Goal: Task Accomplishment & Management: Complete application form

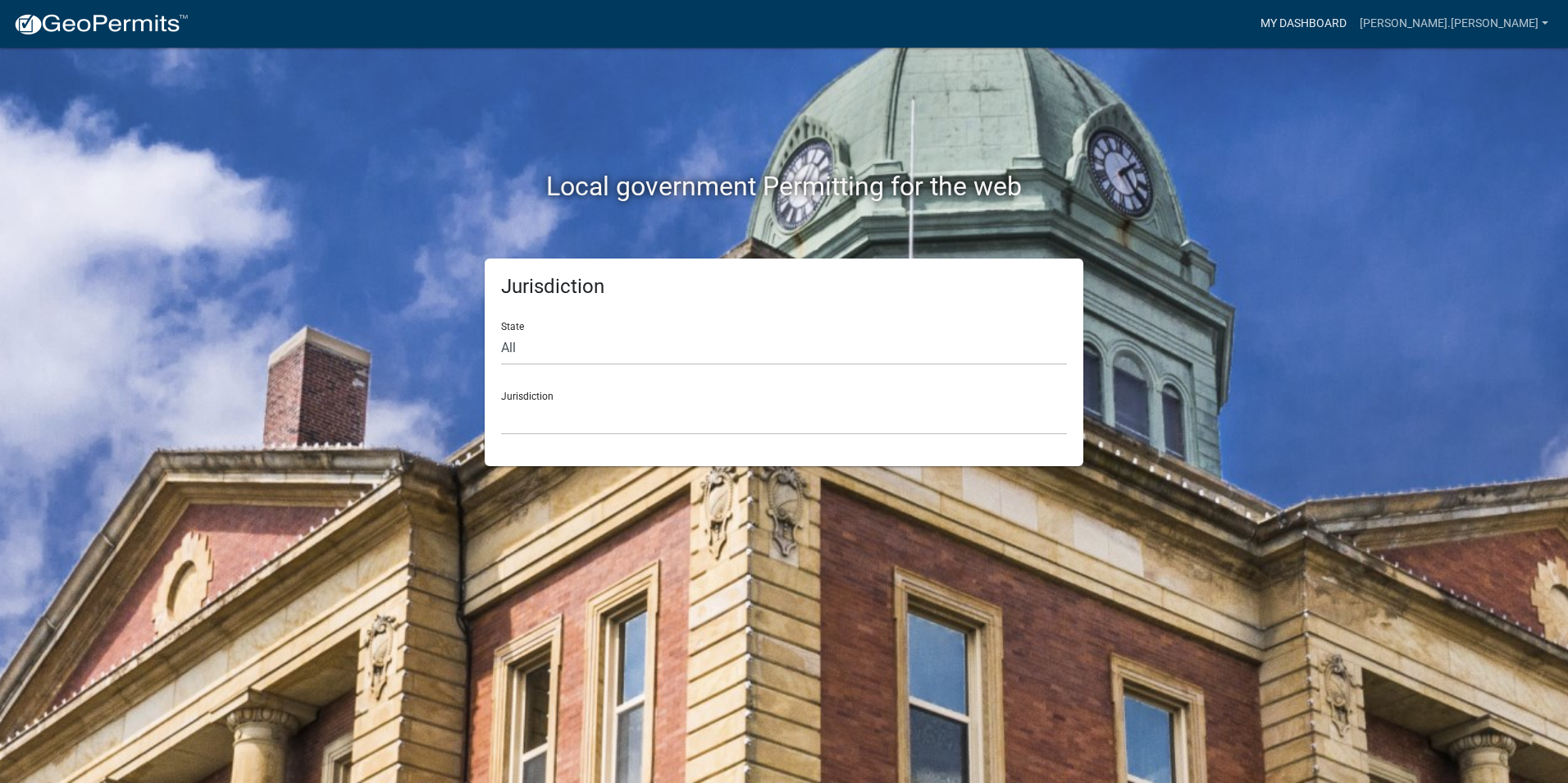
drag, startPoint x: 1434, startPoint y: 19, endPoint x: 824, endPoint y: 501, distance: 777.4
click at [1353, 19] on link "My Dashboard" at bounding box center [1303, 23] width 99 height 31
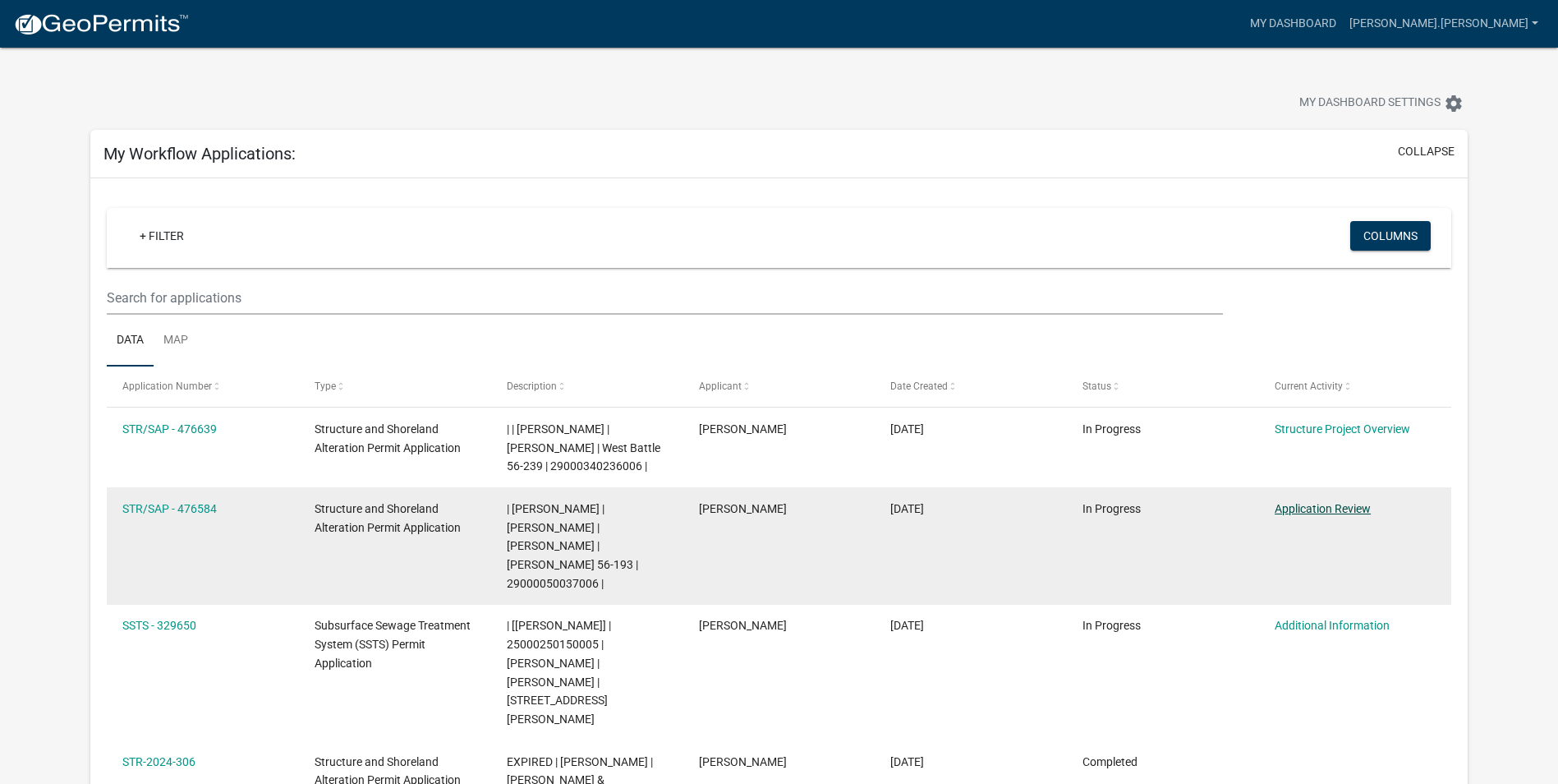
click at [1335, 510] on link "Application Review" at bounding box center [1323, 509] width 96 height 13
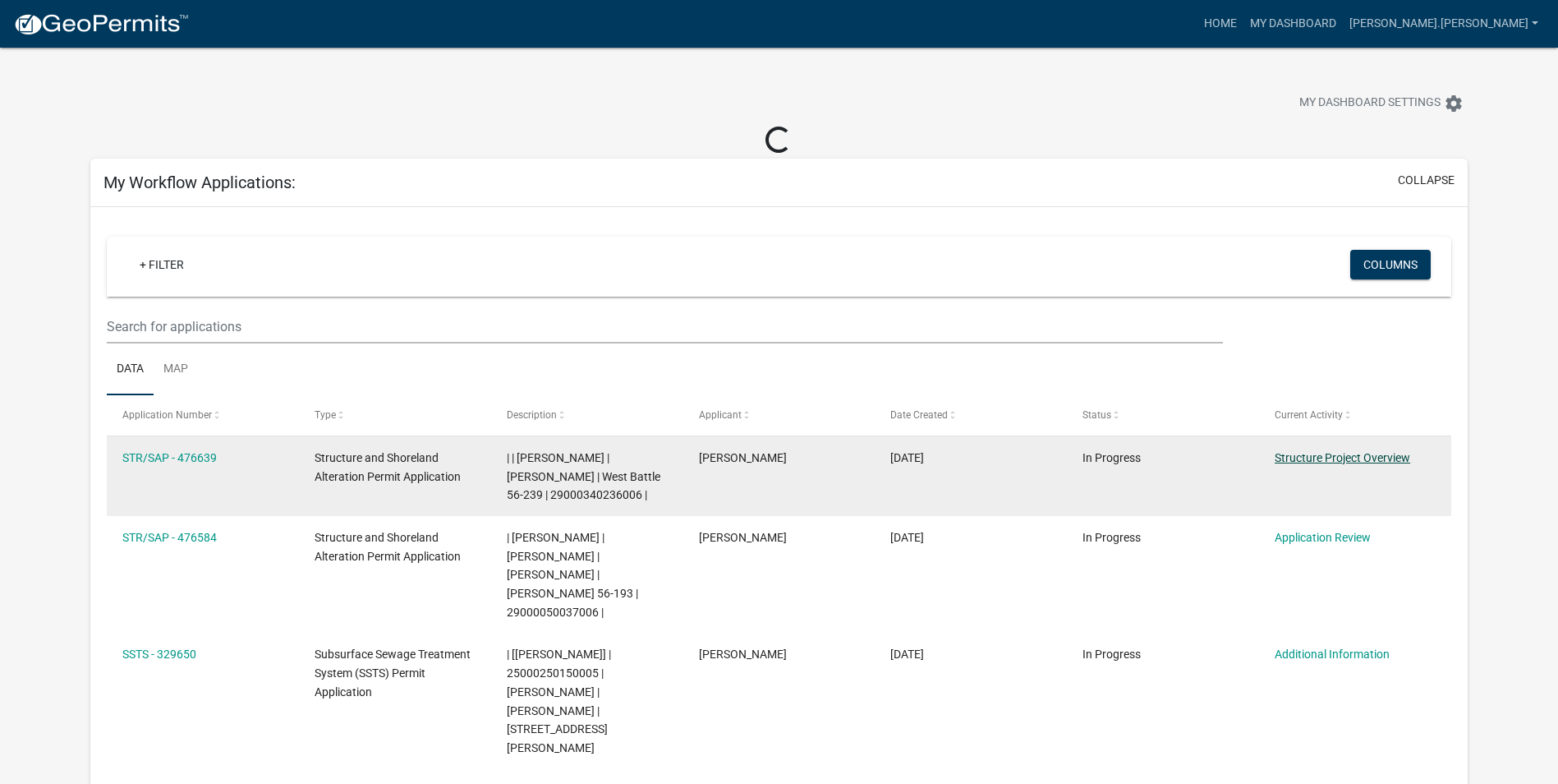
click at [1311, 454] on link "Structure Project Overview" at bounding box center [1342, 457] width 135 height 13
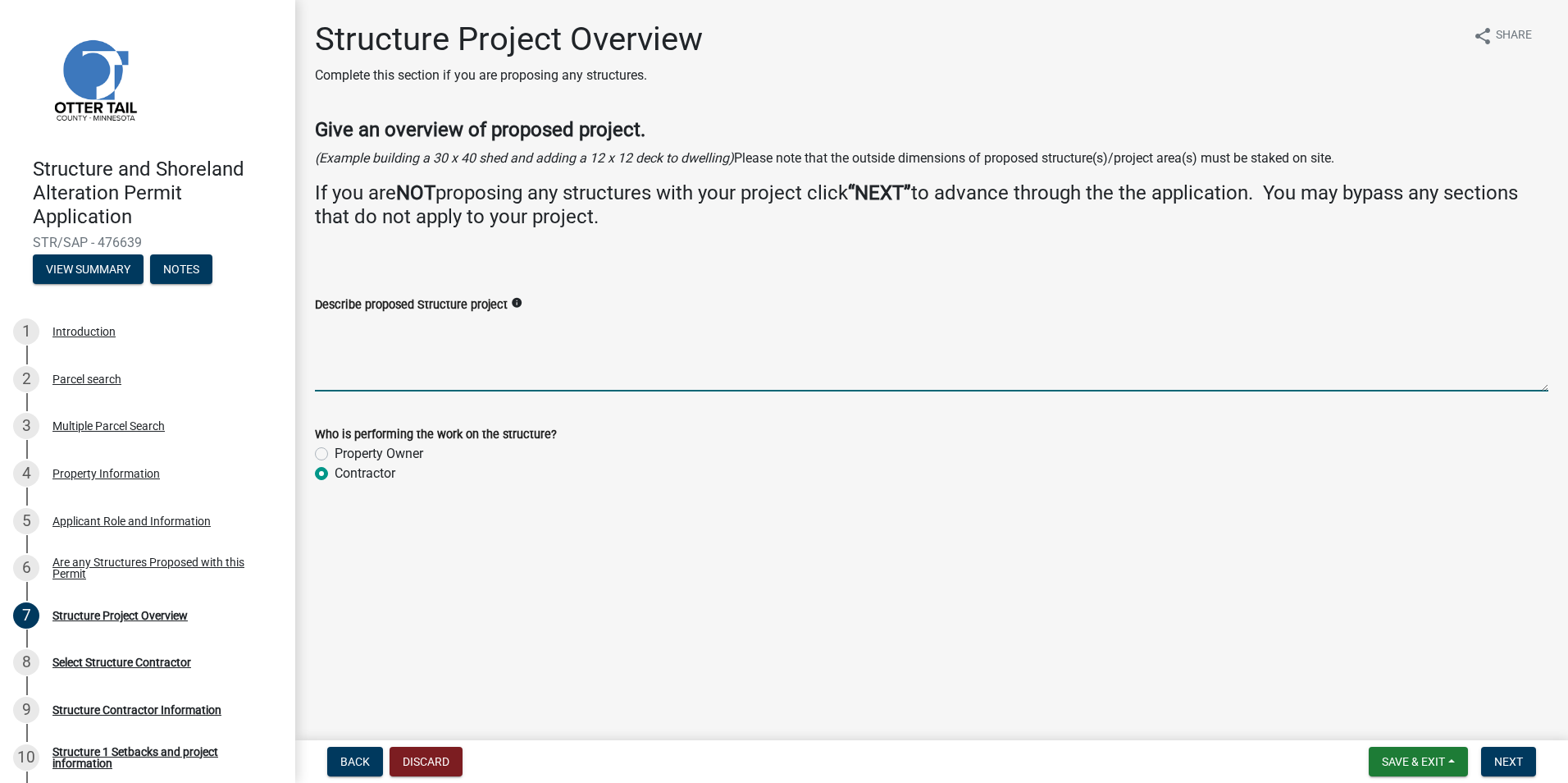
click at [388, 364] on textarea "Describe proposed Structure project" at bounding box center [932, 352] width 1234 height 77
type textarea "Adding a detached garage"
click at [436, 488] on wm-data-entity-input "Who is performing the work on the structure? Property Owner Contractor" at bounding box center [932, 451] width 1234 height 93
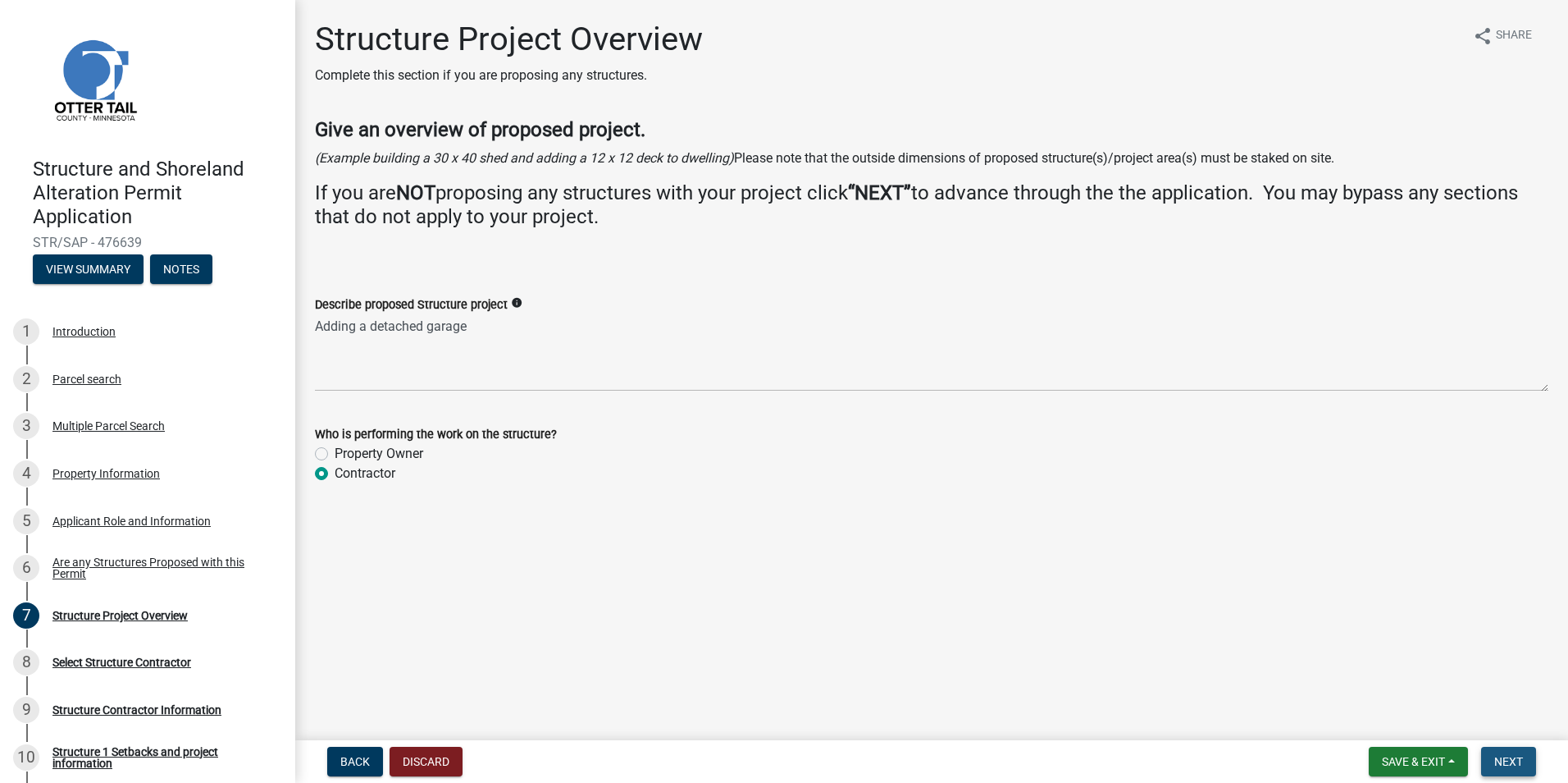
click at [1513, 769] on button "Next" at bounding box center [1507, 762] width 55 height 30
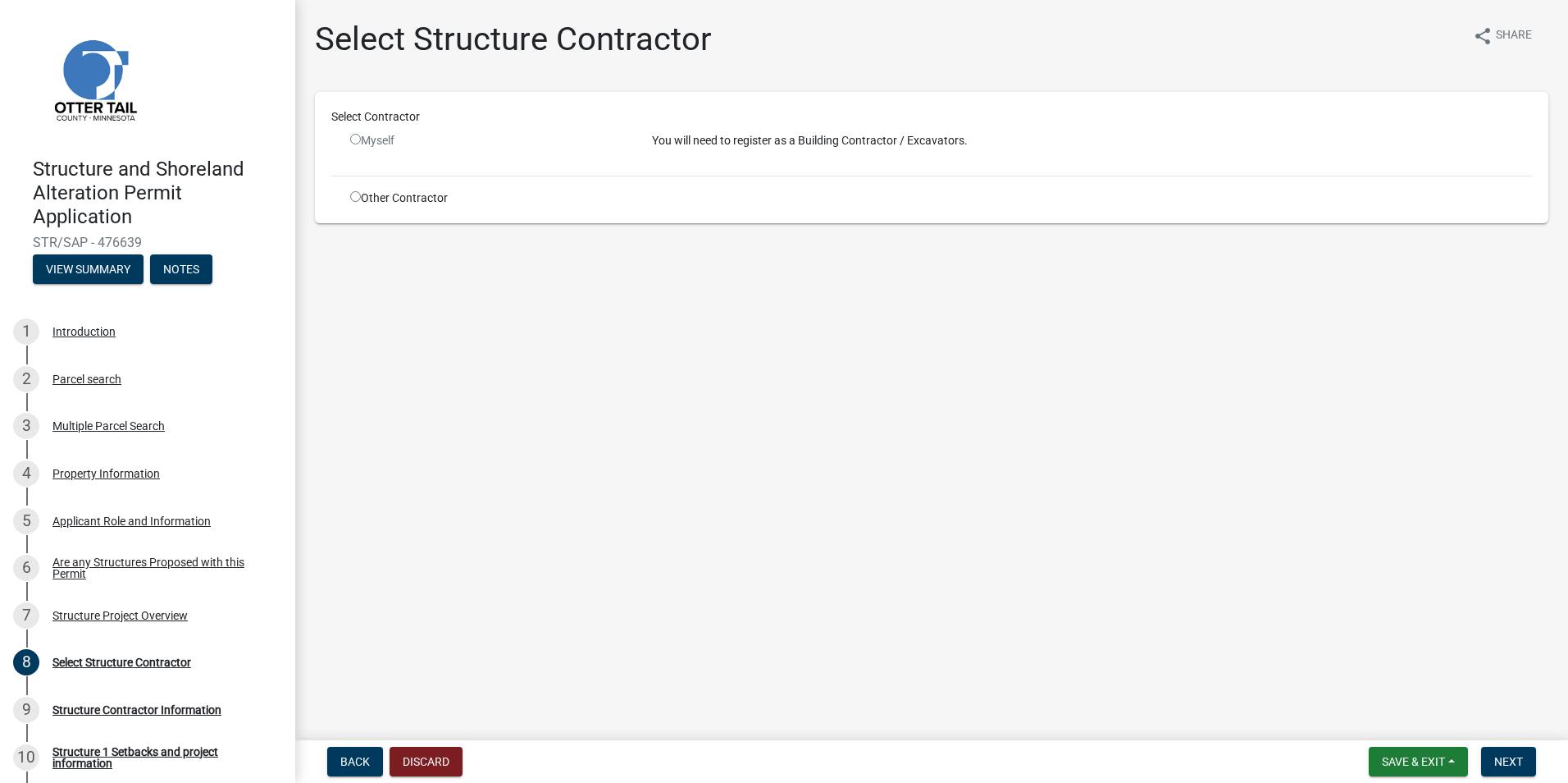
click at [358, 134] on input "radio" at bounding box center [355, 138] width 10 height 10
radio input "false"
click at [353, 212] on div "Select Contractor Myself You will need to register as a Building Contractor / E…" at bounding box center [932, 158] width 1234 height 131
click at [351, 197] on input "radio" at bounding box center [355, 196] width 10 height 10
radio input "true"
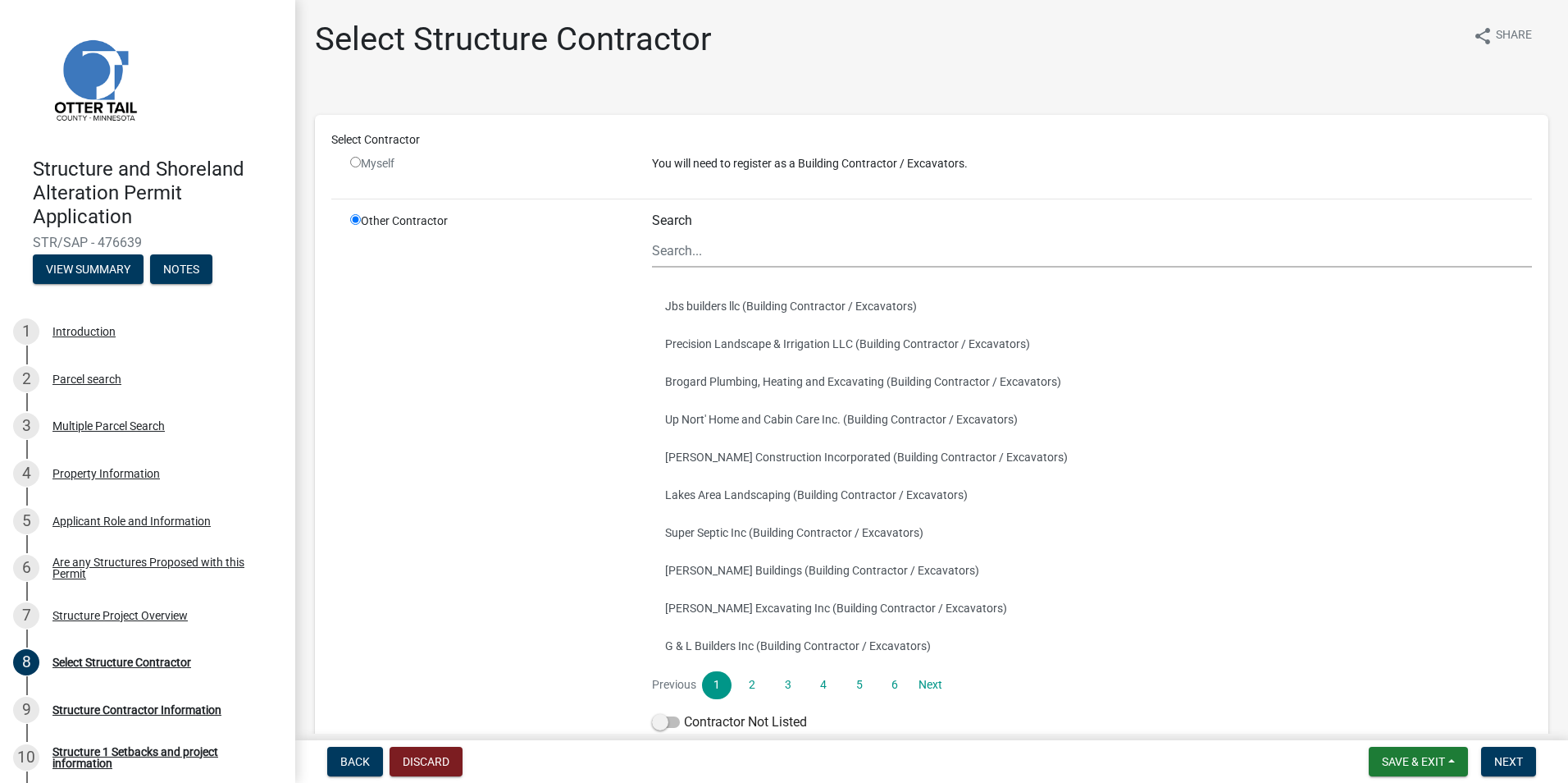
click at [722, 268] on div "Search Jbs builders llc (Building Contractor / Excavators) Precision Landscape …" at bounding box center [1092, 475] width 879 height 526
click at [729, 247] on input "Search" at bounding box center [1092, 251] width 879 height 34
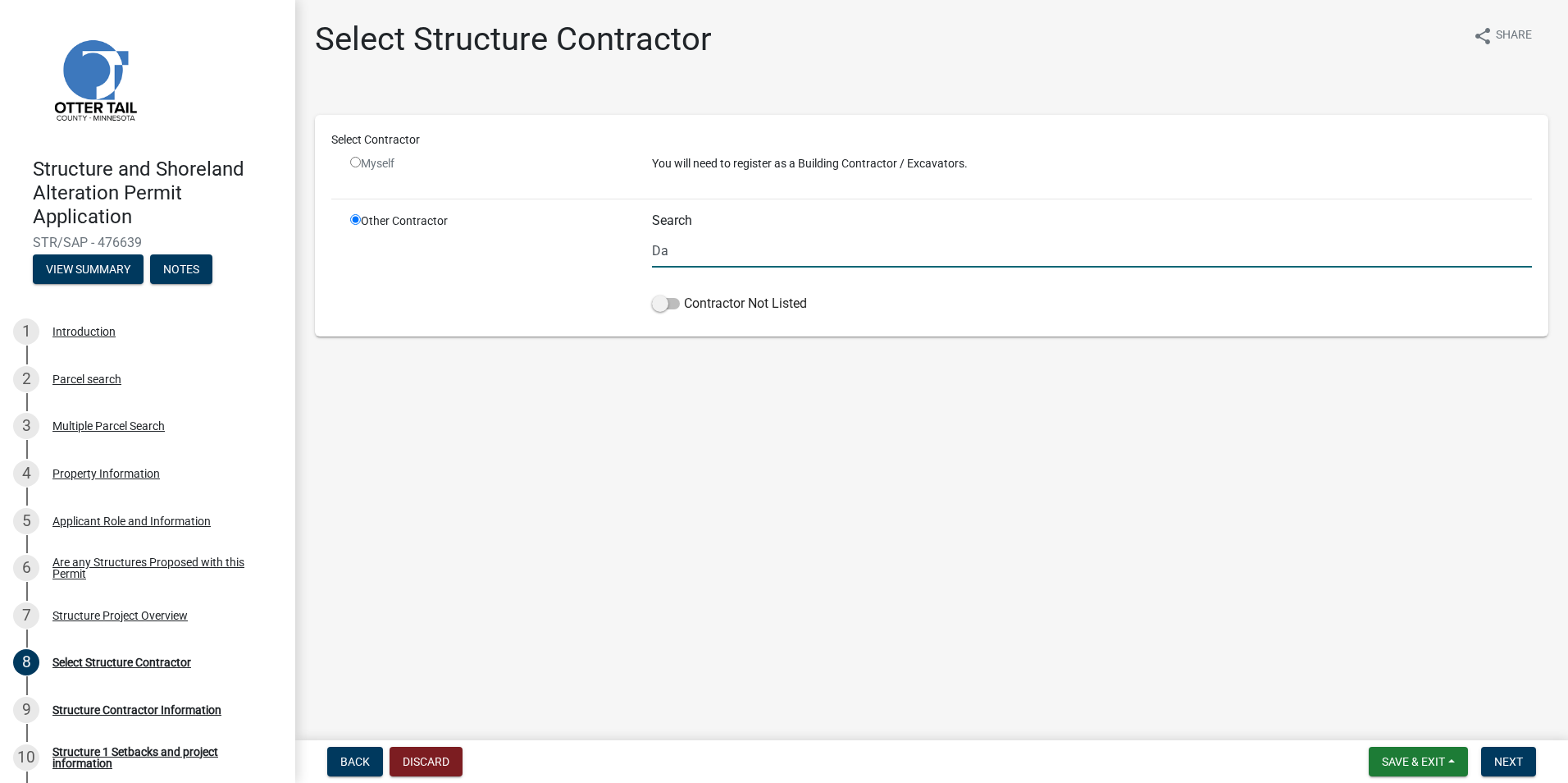
type input "D"
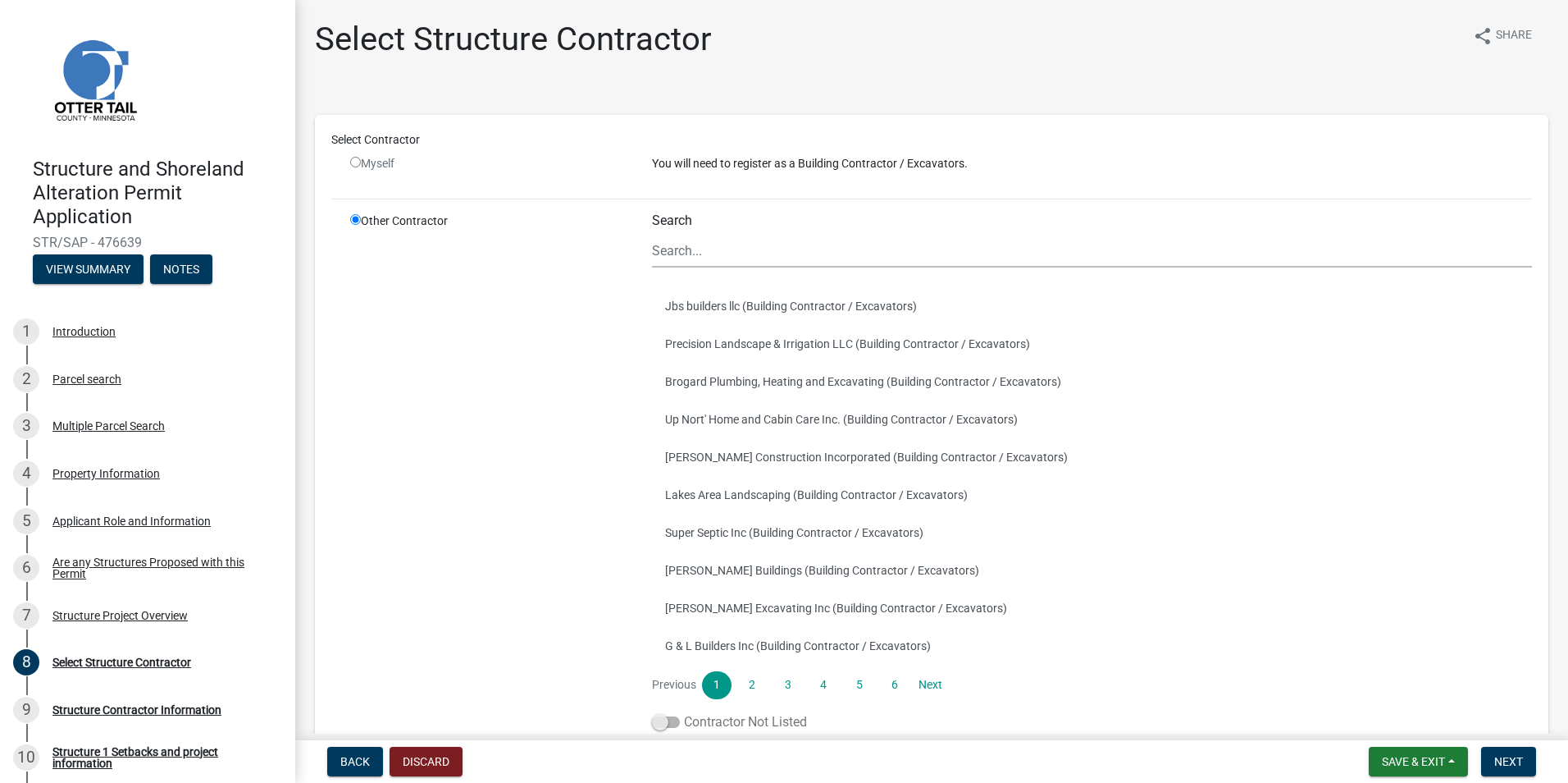
click at [656, 726] on span at bounding box center [666, 721] width 28 height 11
click at [684, 712] on input "Contractor Not Listed" at bounding box center [684, 712] width 0 height 0
click at [765, 249] on input "Search" at bounding box center [1092, 251] width 879 height 34
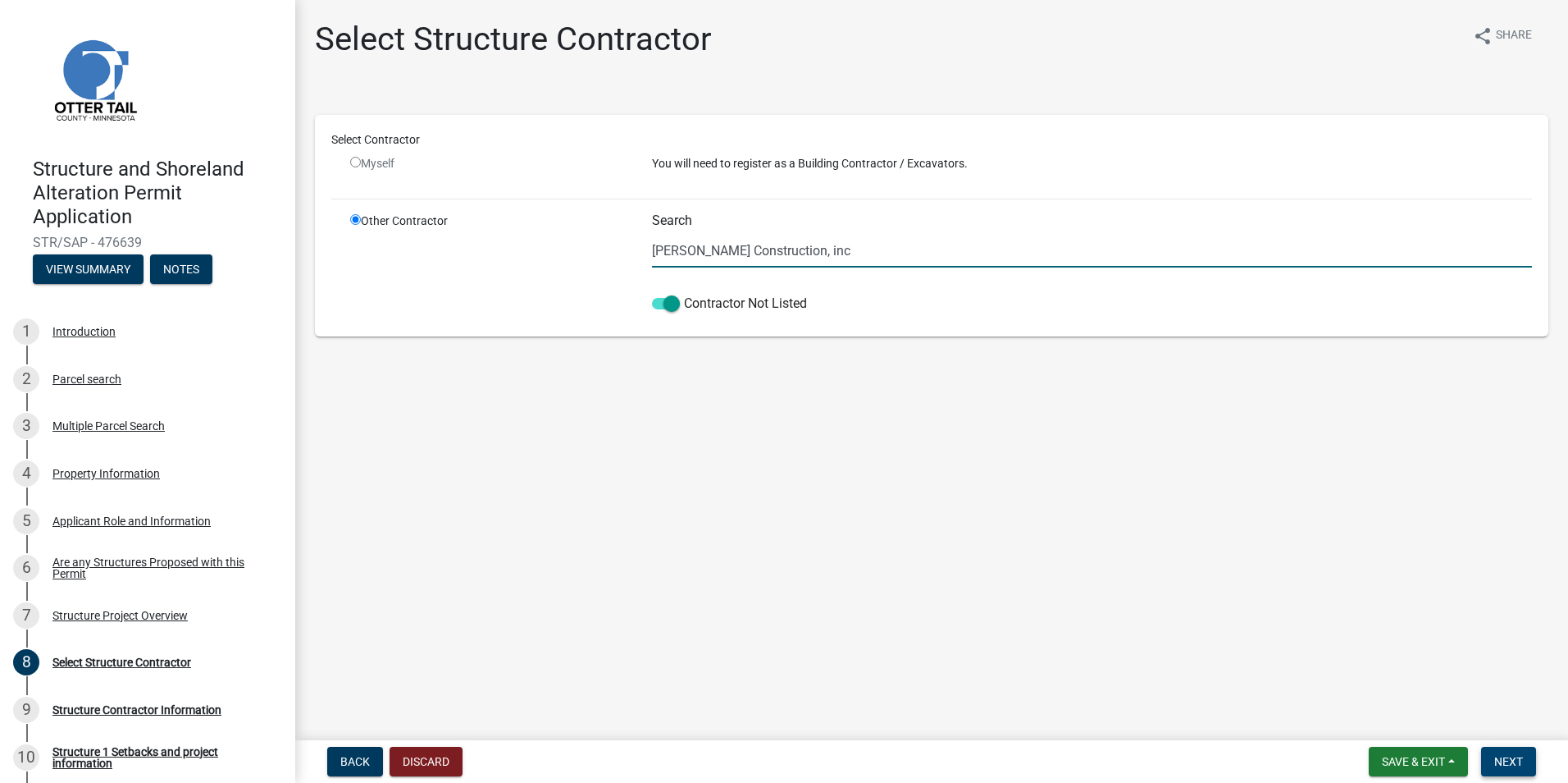
type input "[PERSON_NAME] Construction, inc"
click at [1518, 764] on span "Next" at bounding box center [1507, 762] width 29 height 13
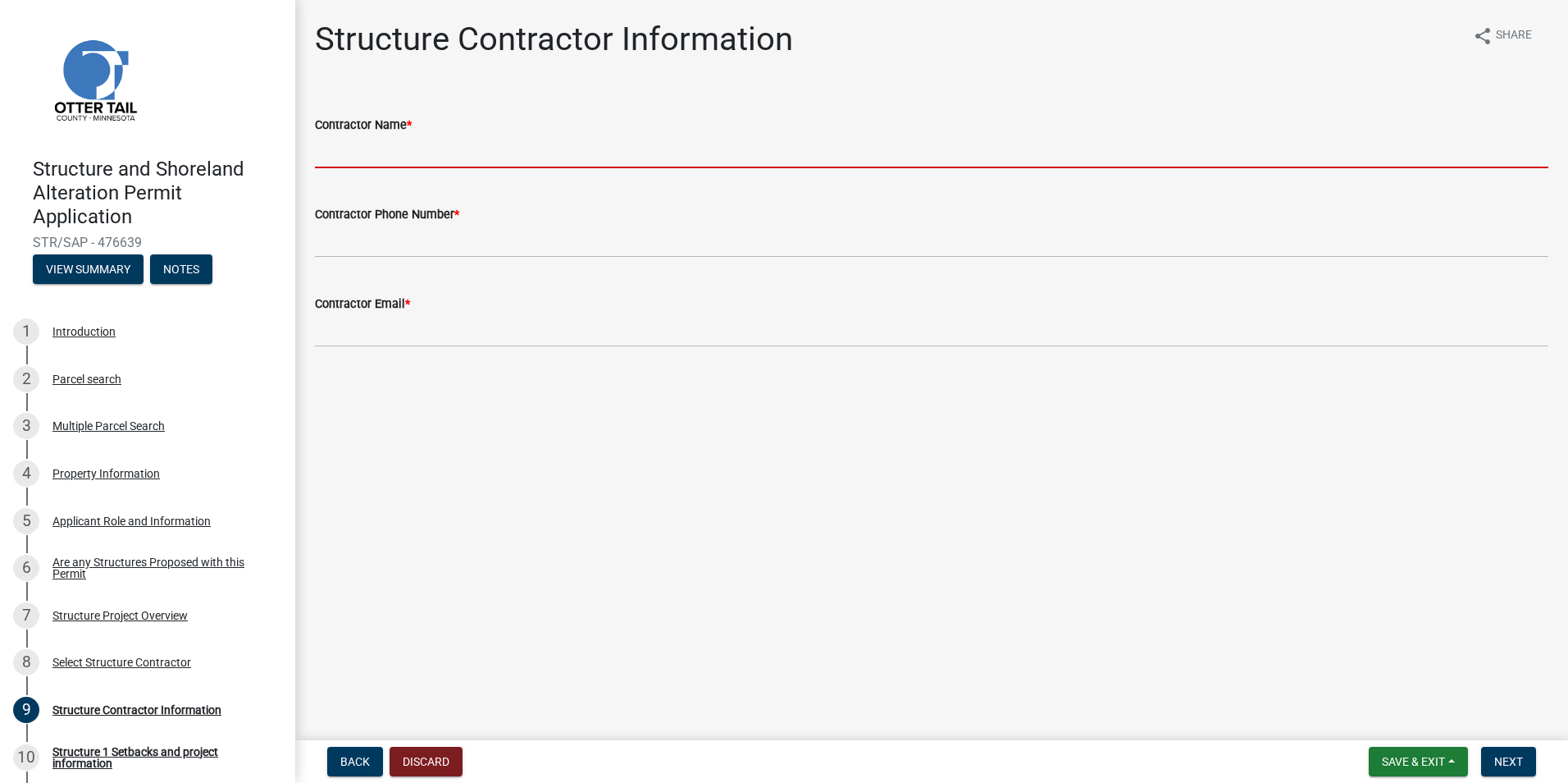
click at [689, 165] on input "Contractor Name *" at bounding box center [932, 151] width 1234 height 34
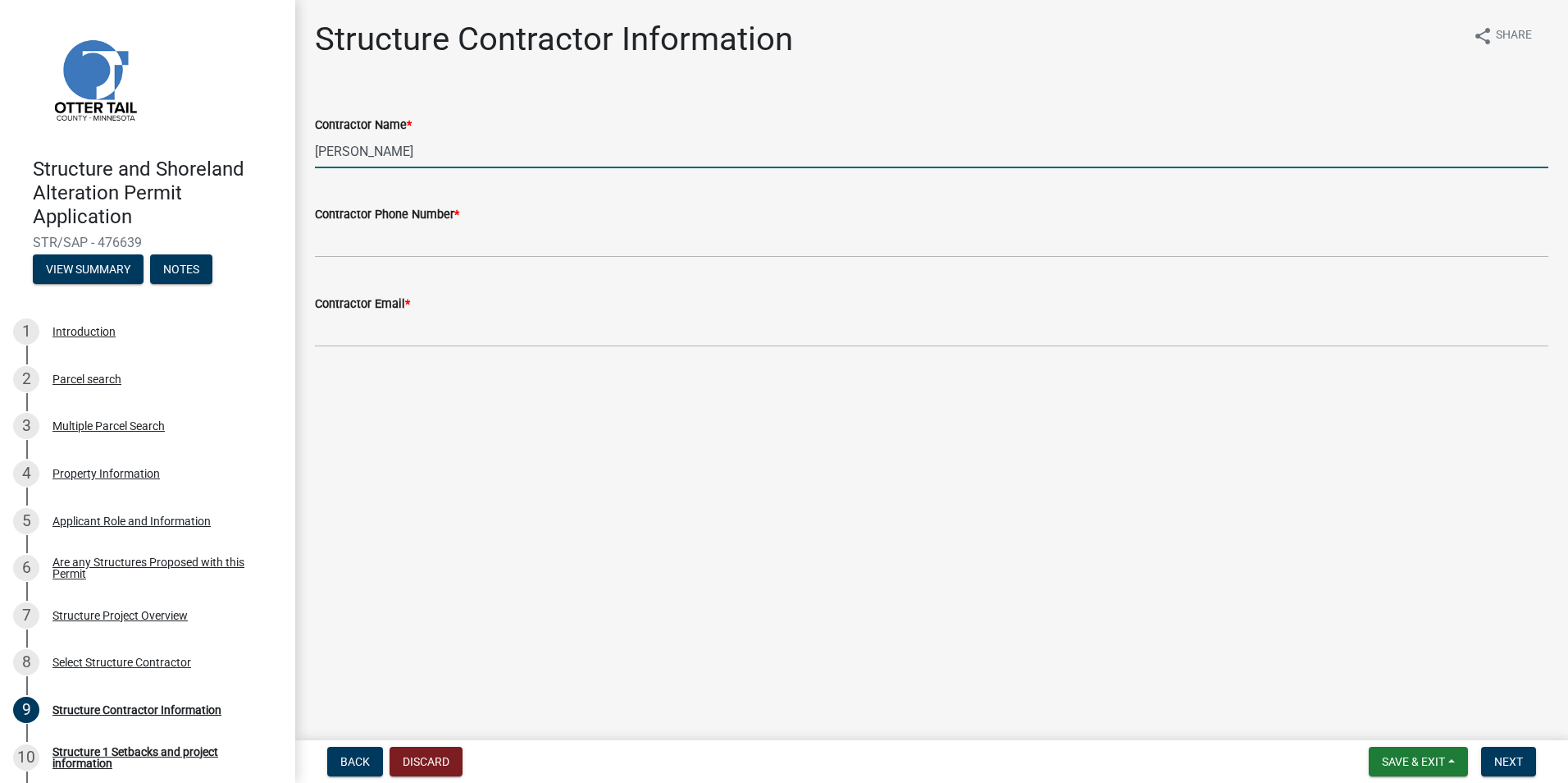
type input "[PERSON_NAME]"
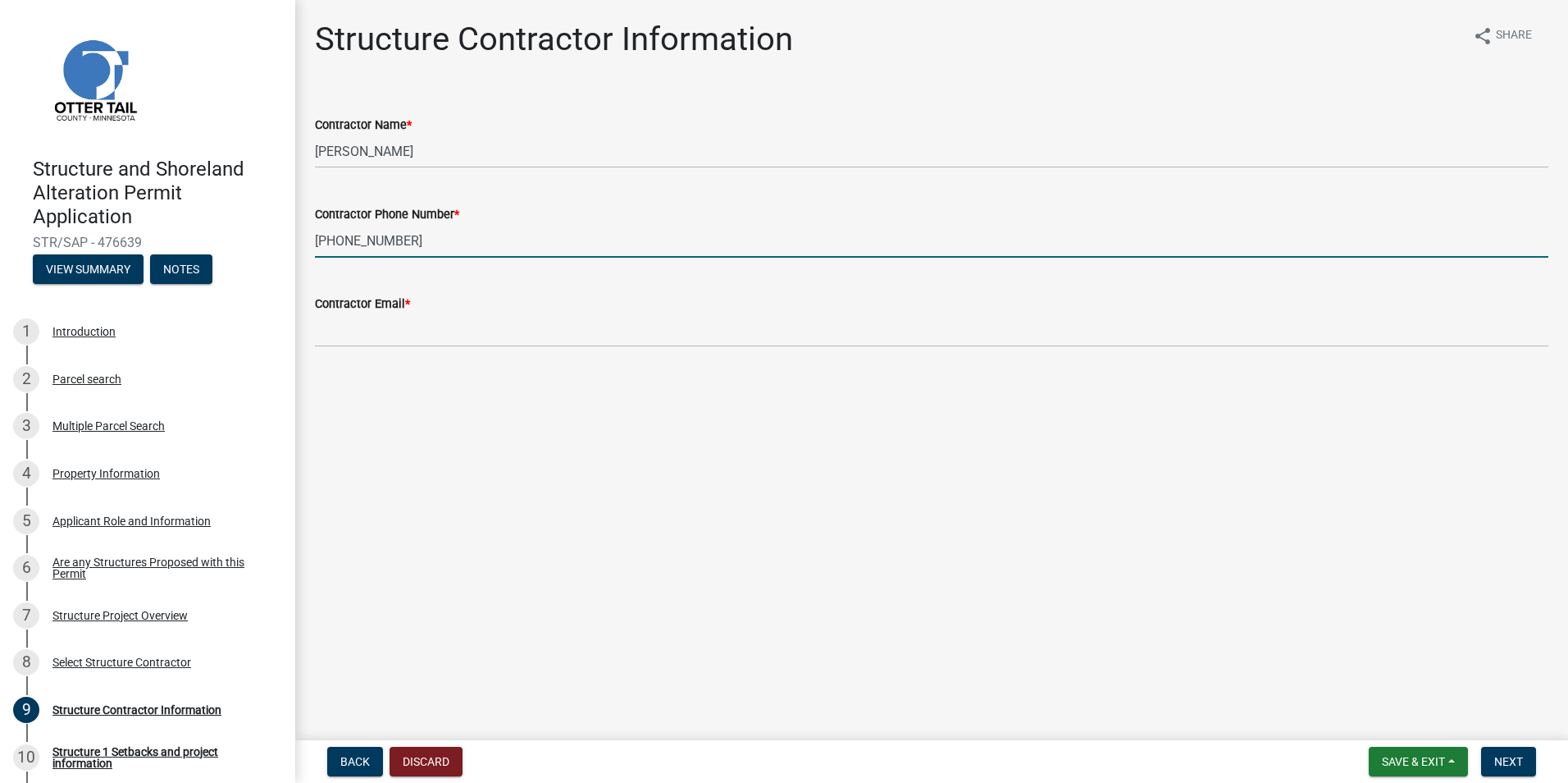
type input "[PHONE_NUMBER]"
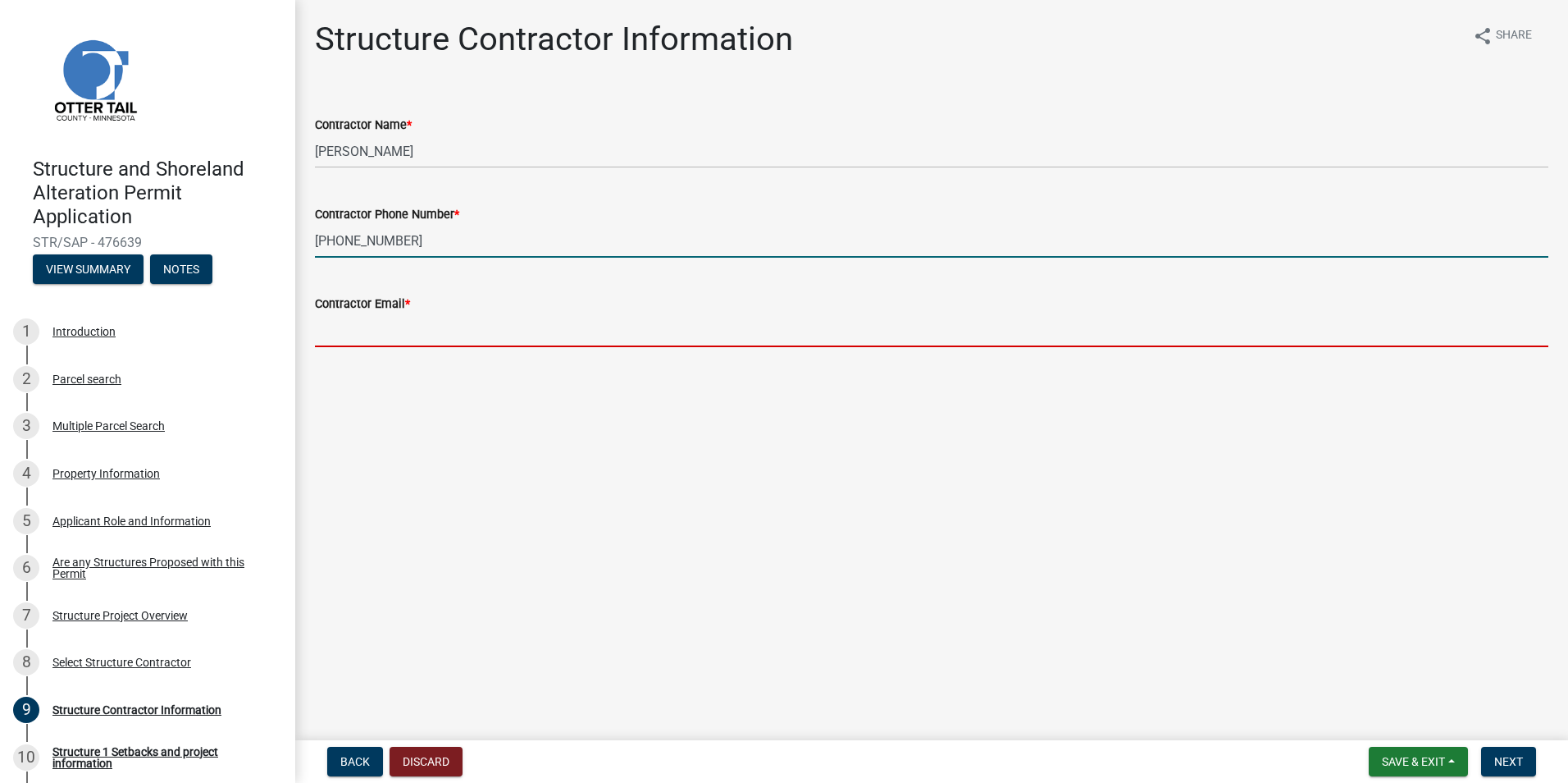
click at [492, 325] on input "Contractor Email *" at bounding box center [932, 330] width 1234 height 34
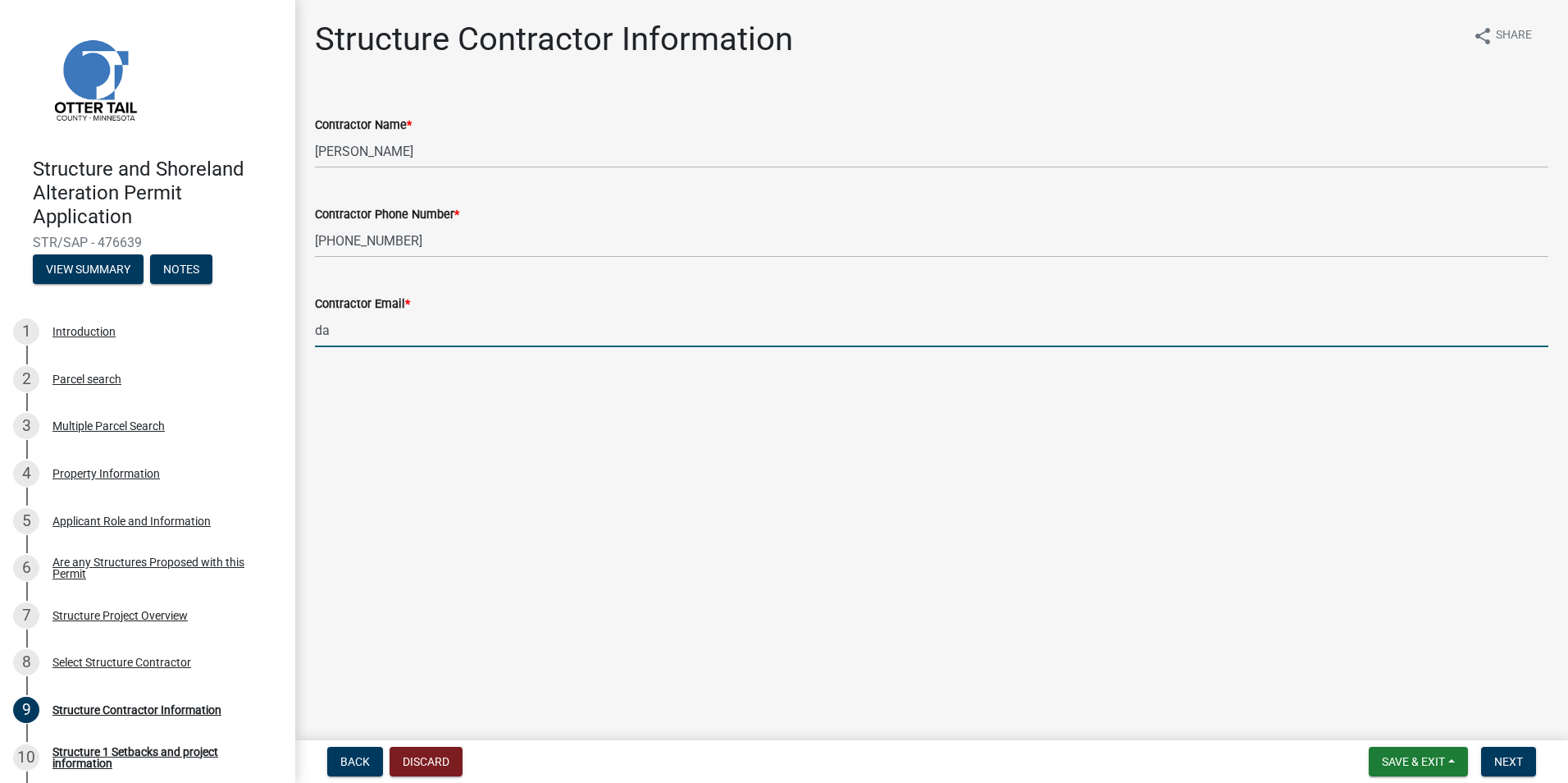
type input "[PERSON_NAME][EMAIL_ADDRESS][DOMAIN_NAME]"
click at [1519, 765] on span "Next" at bounding box center [1507, 762] width 29 height 13
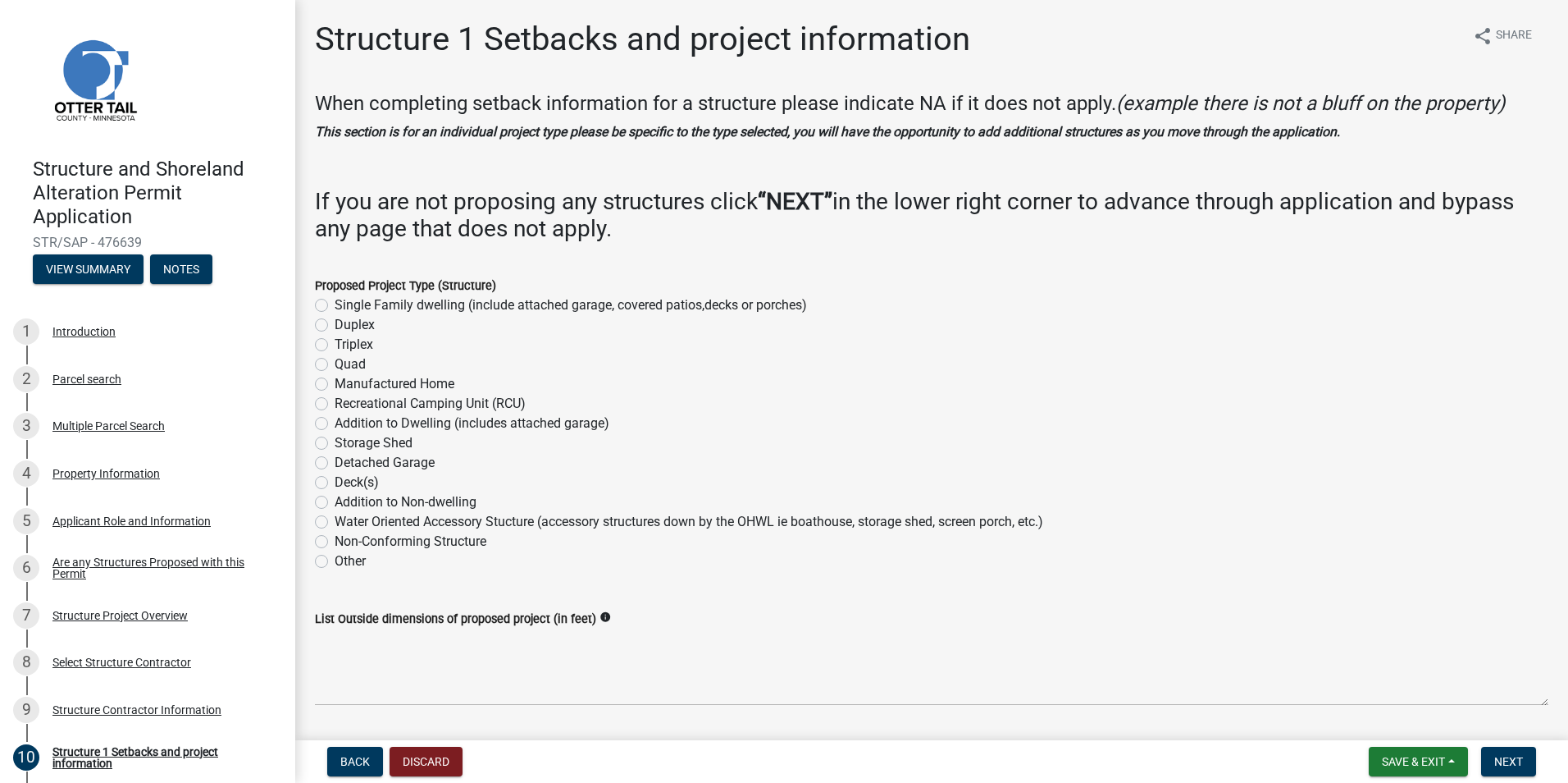
click at [423, 462] on label "Detached Garage" at bounding box center [384, 462] width 100 height 20
click at [346, 462] on input "Detached Garage" at bounding box center [339, 458] width 10 height 10
radio input "true"
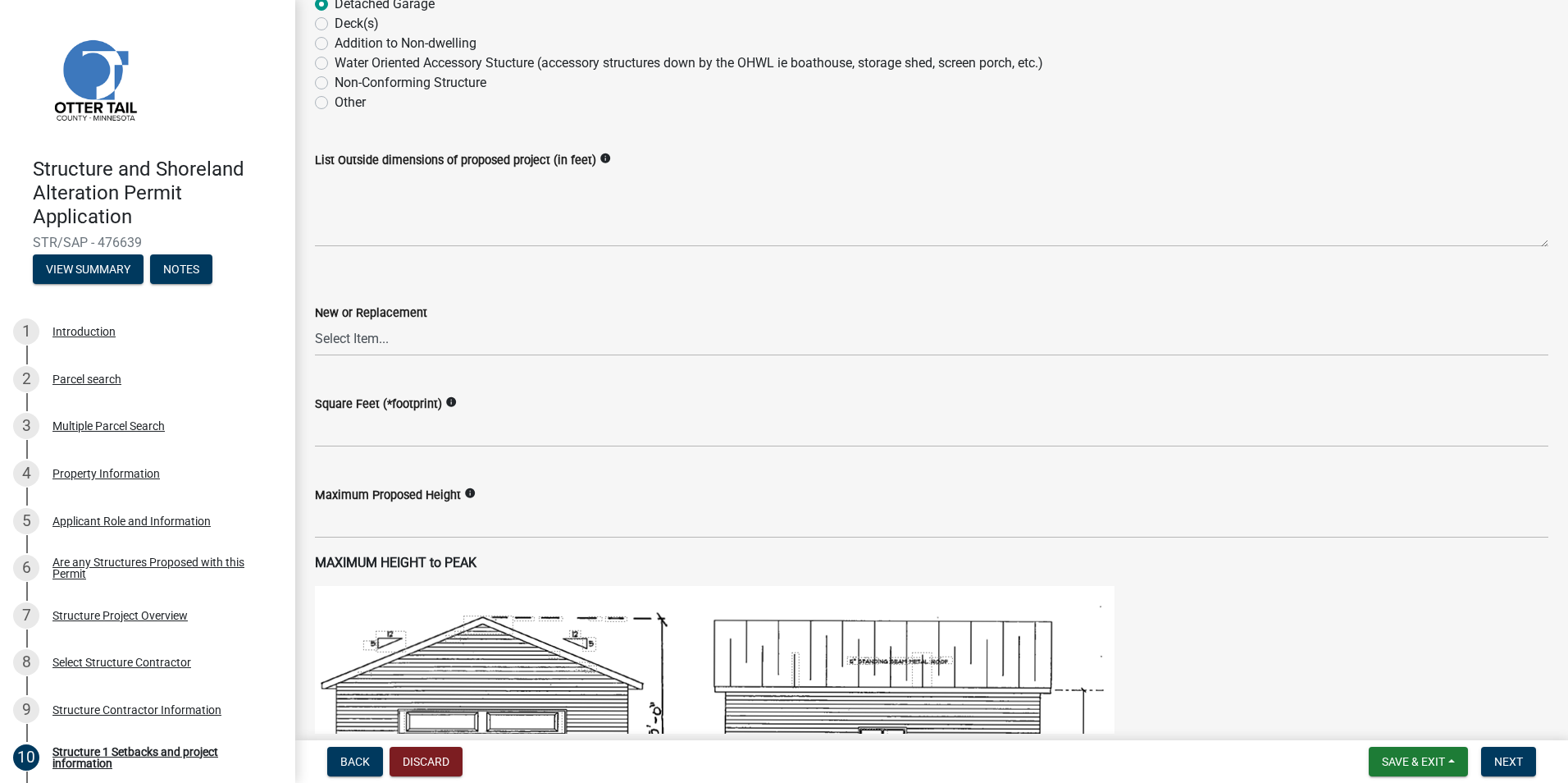
scroll to position [410, 0]
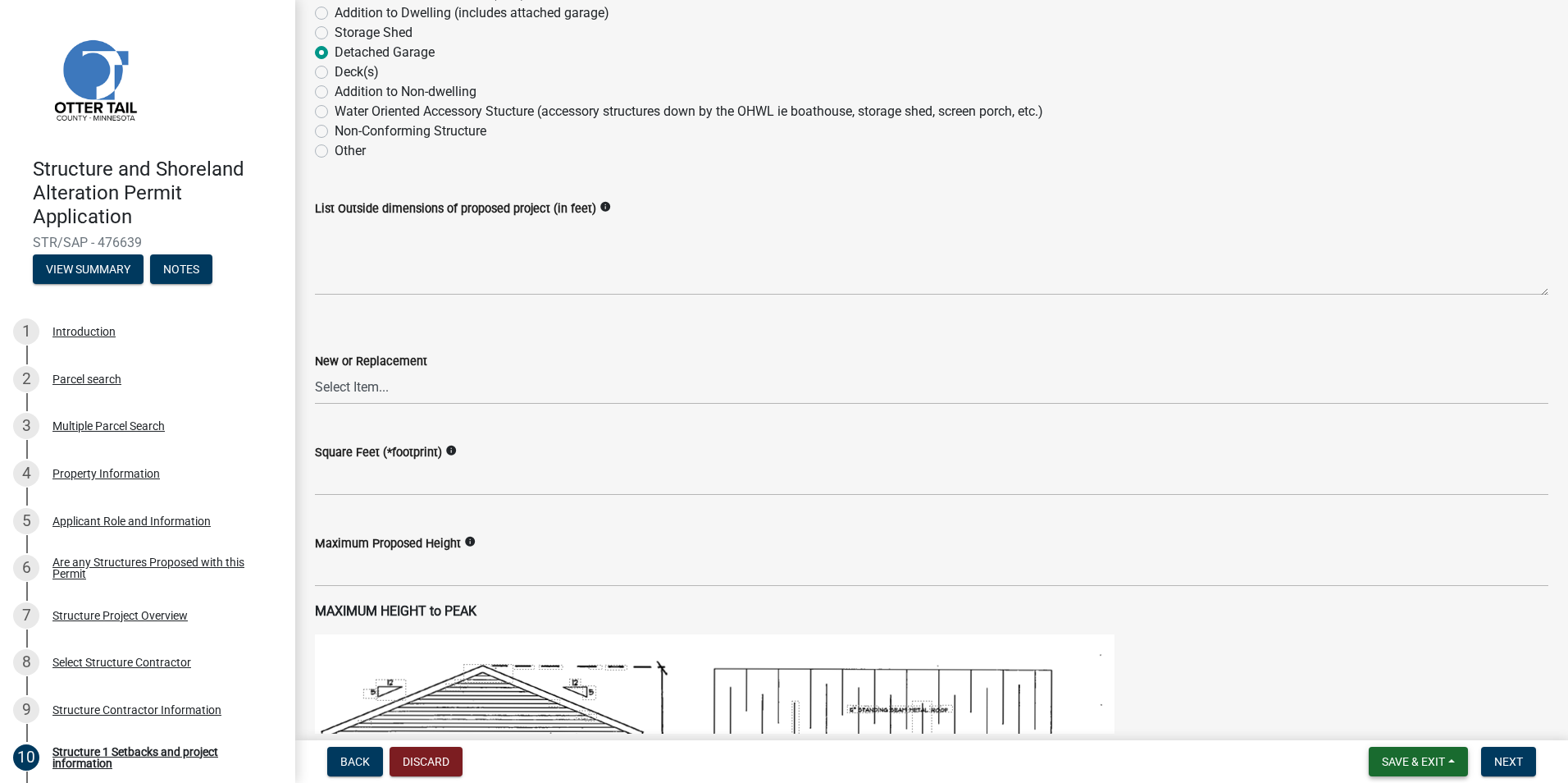
click at [1438, 756] on span "Save & Exit" at bounding box center [1413, 762] width 63 height 13
click at [1414, 718] on button "Save & Exit" at bounding box center [1401, 719] width 131 height 39
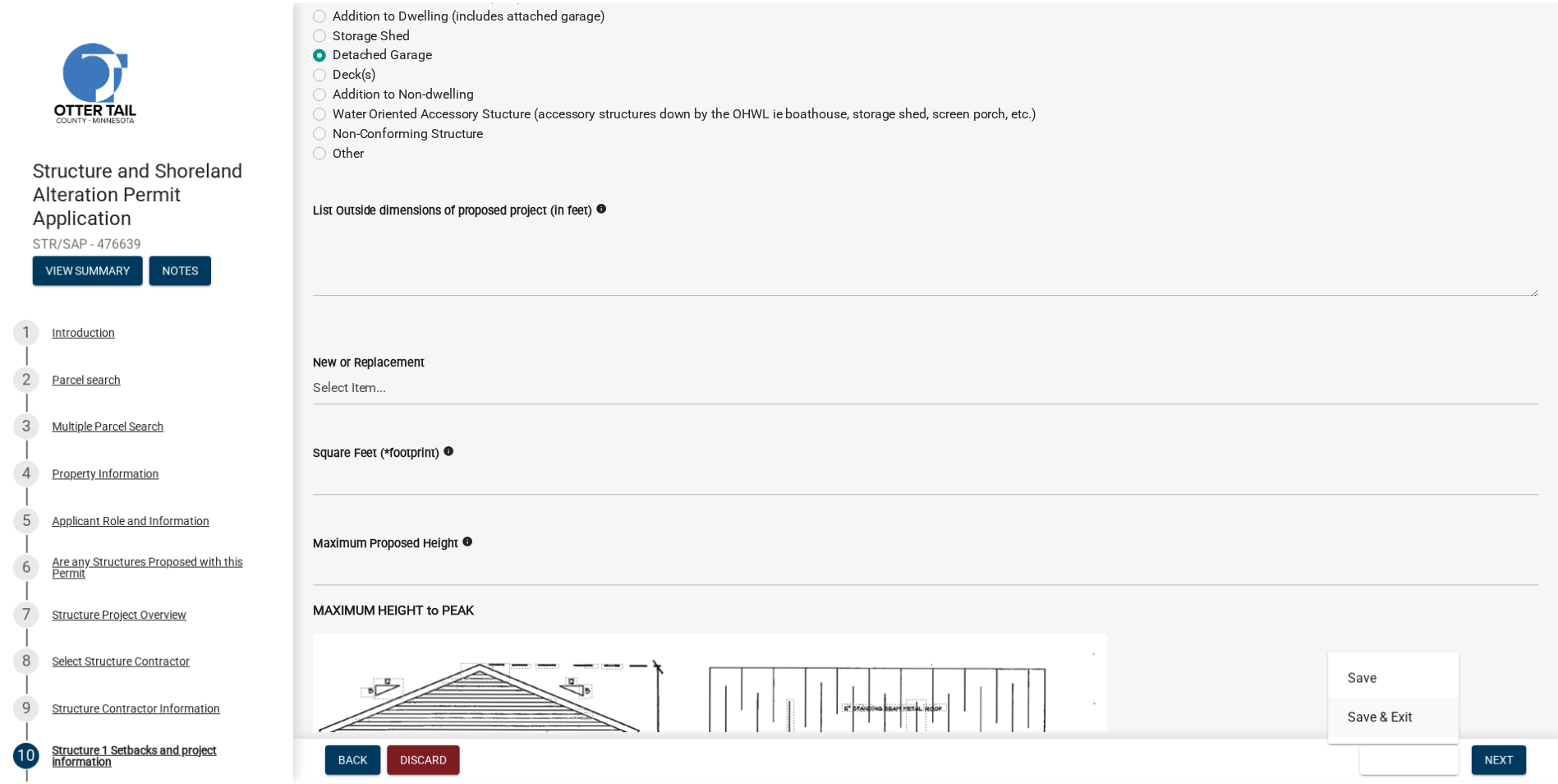
scroll to position [0, 0]
